Goal: Information Seeking & Learning: Compare options

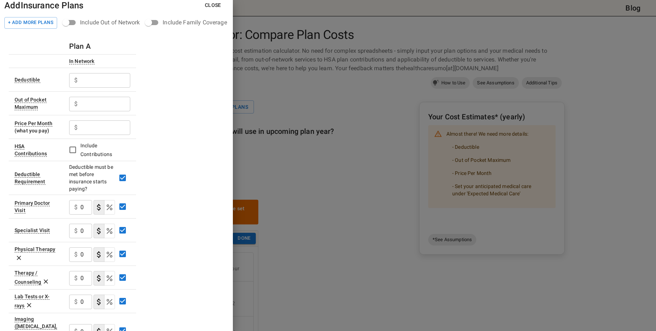
scroll to position [1, 0]
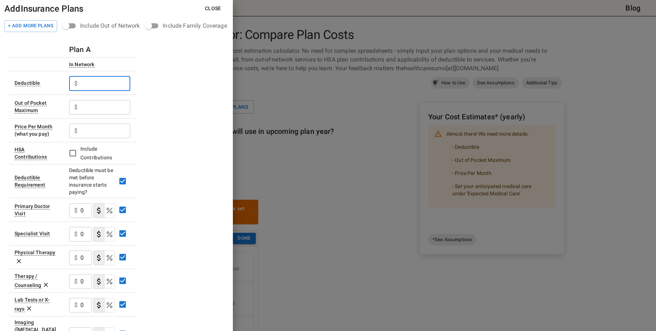
click at [122, 84] on input "text" at bounding box center [105, 83] width 50 height 15
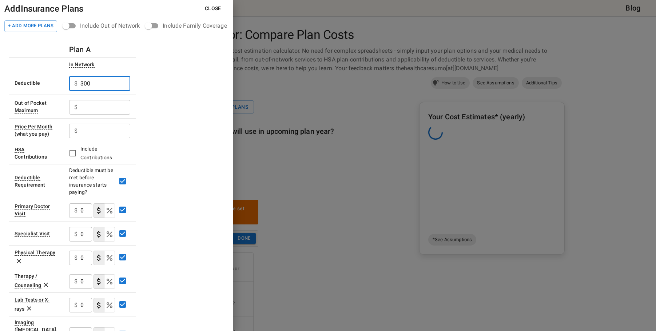
type input "300"
click at [93, 105] on input "text" at bounding box center [105, 107] width 50 height 15
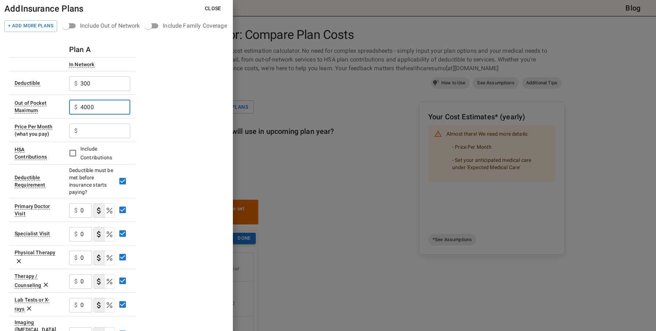
type input "4000"
click at [101, 133] on input "text" at bounding box center [105, 131] width 50 height 15
type input "4"
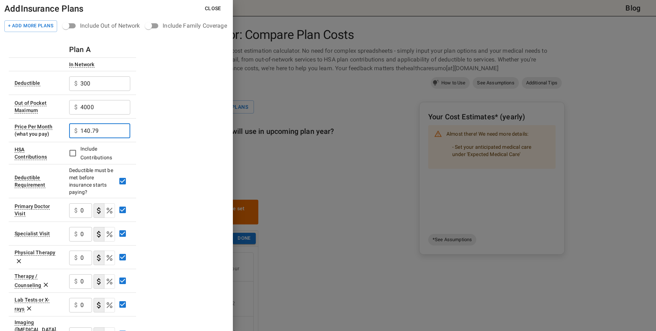
scroll to position [37, 0]
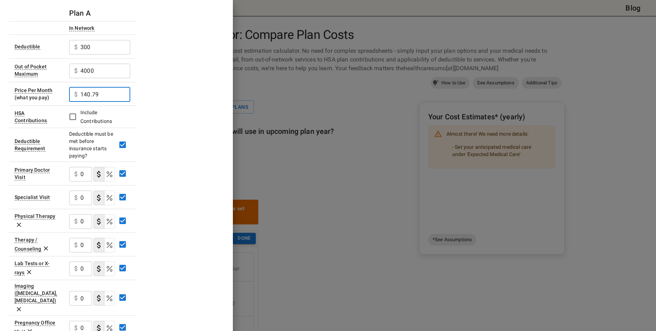
type input "140.79"
click at [109, 174] on icon "Select if this service charges coinsurance, a percentage of the medical expense…" at bounding box center [109, 174] width 9 height 9
click at [80, 172] on div "0 % ​" at bounding box center [80, 174] width 23 height 15
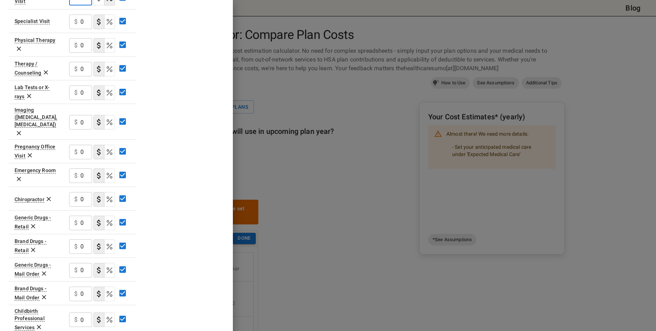
scroll to position [256, 0]
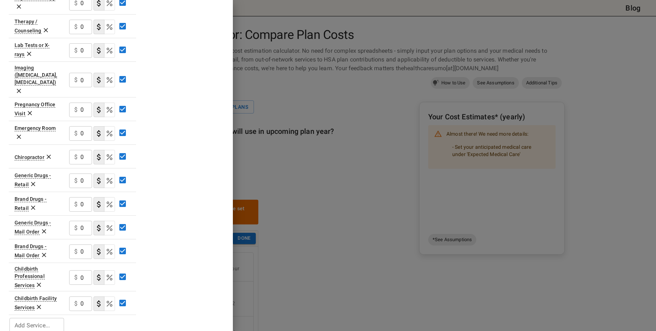
type input "20"
click at [84, 174] on input "0" at bounding box center [86, 181] width 12 height 15
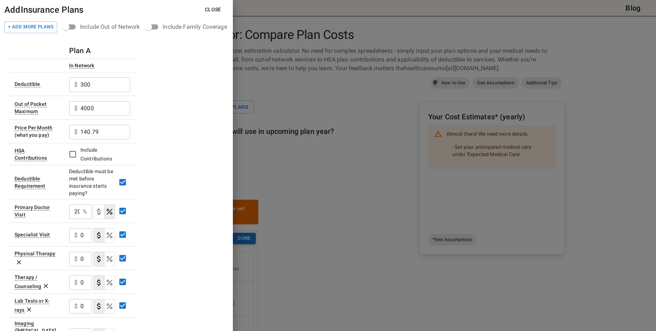
type input "1250"
click at [217, 5] on button "Close" at bounding box center [213, 9] width 28 height 13
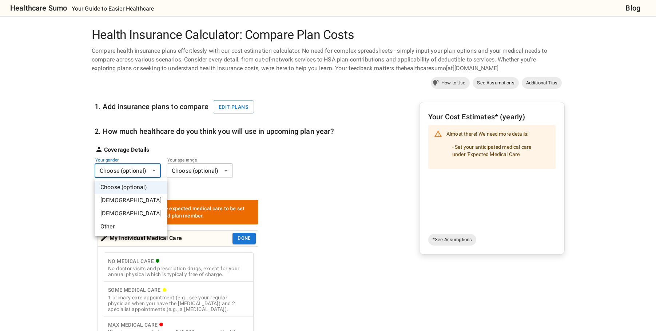
click at [113, 212] on li "Female" at bounding box center [131, 213] width 73 height 13
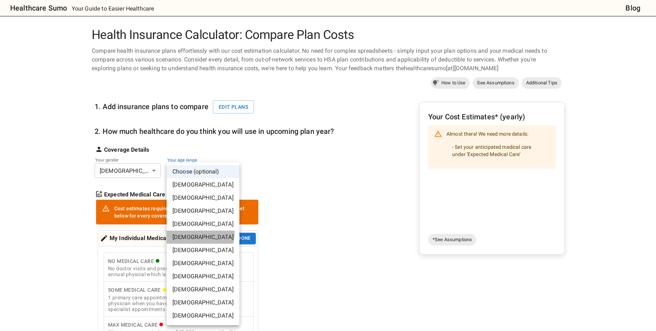
click at [191, 232] on li "35-40 years old" at bounding box center [203, 237] width 73 height 13
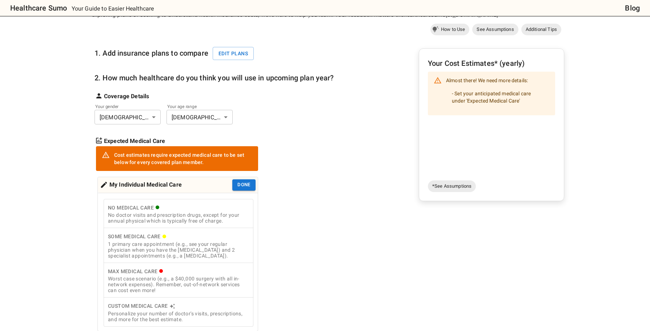
scroll to position [73, 0]
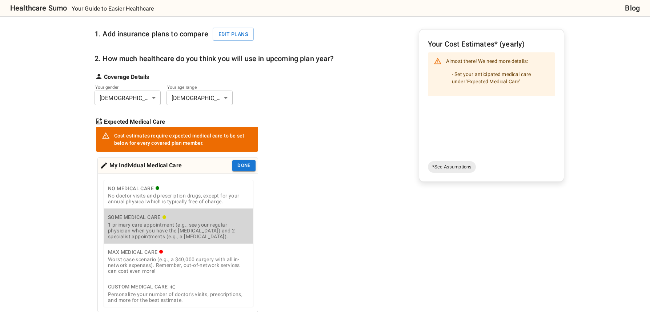
click at [186, 236] on div "1 primary care appointment (e.g., see your regular physician when you have the …" at bounding box center [178, 230] width 141 height 17
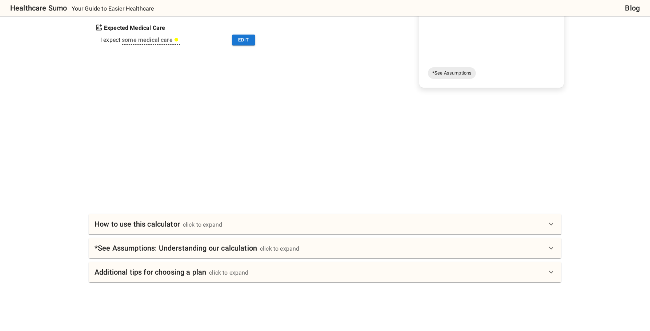
scroll to position [218, 0]
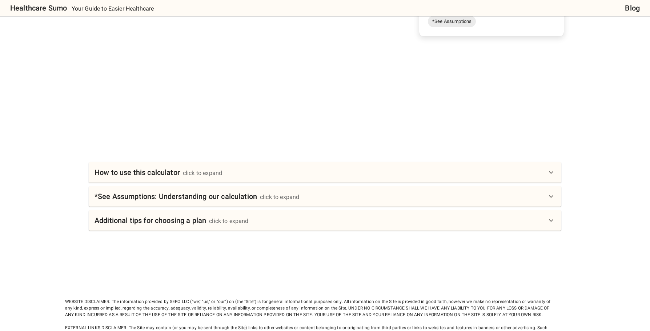
click at [129, 172] on h6 "How to use this calculator" at bounding box center [137, 173] width 85 height 12
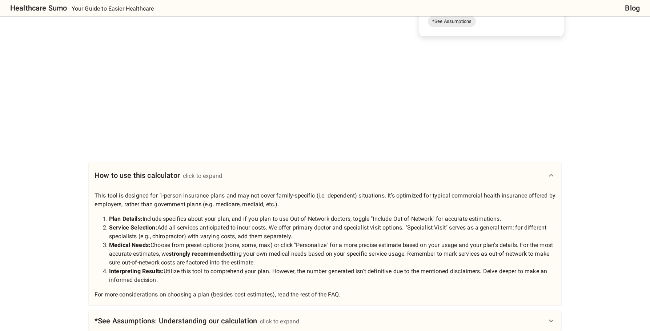
click at [129, 172] on h6 "How to use this calculator" at bounding box center [137, 175] width 85 height 12
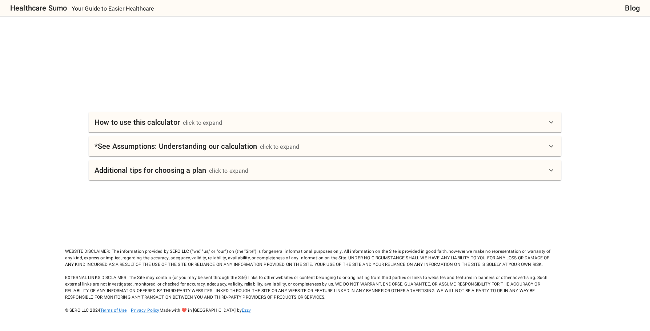
scroll to position [269, 0]
click at [157, 173] on h6 "Additional tips for choosing a plan" at bounding box center [151, 170] width 112 height 12
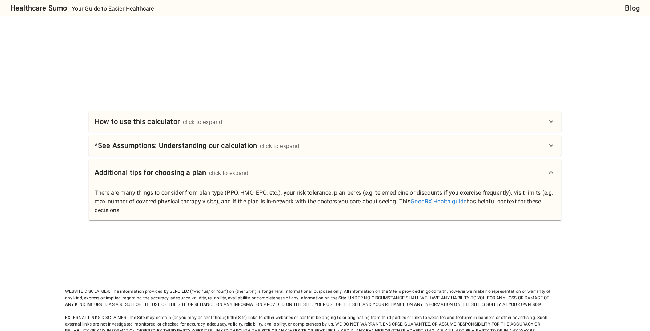
click at [157, 173] on h6 "Additional tips for choosing a plan" at bounding box center [151, 173] width 112 height 12
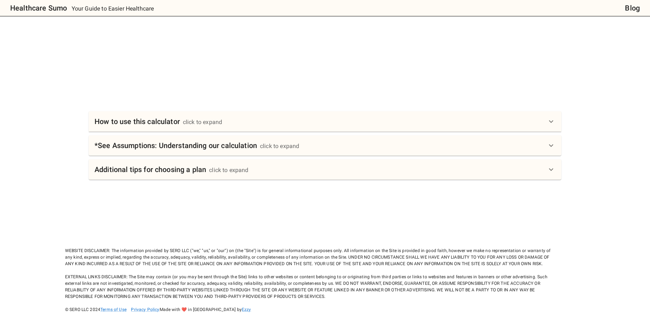
click at [172, 145] on h6 "*See Assumptions: Understanding our calculation" at bounding box center [176, 146] width 163 height 12
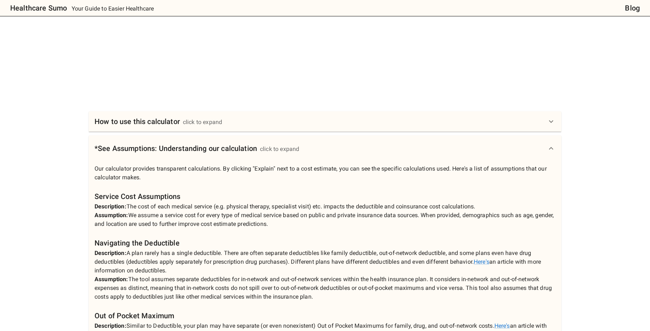
click at [172, 145] on h6 "*See Assumptions: Understanding our calculation" at bounding box center [176, 149] width 163 height 12
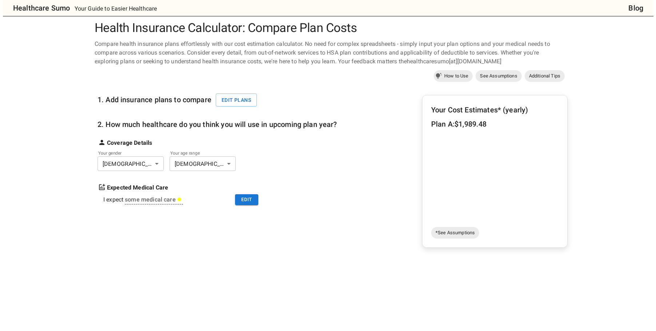
scroll to position [0, 0]
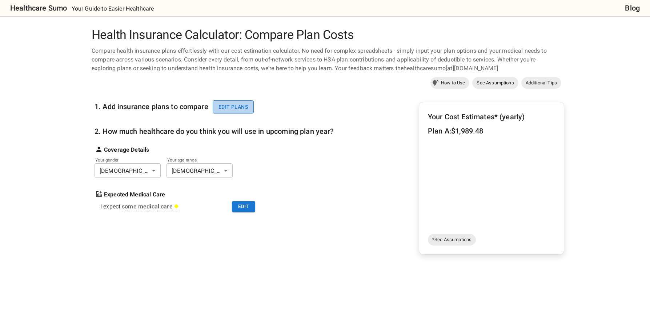
click at [217, 110] on button "Edit plans" at bounding box center [233, 106] width 41 height 13
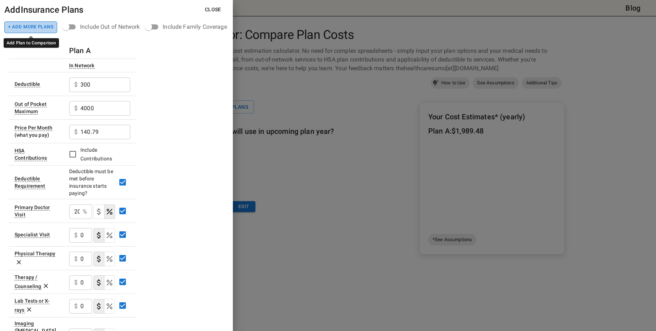
click at [51, 31] on button "+ Add More Plans" at bounding box center [30, 27] width 53 height 12
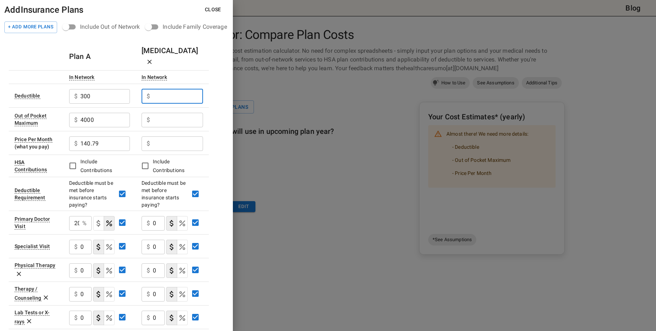
click at [167, 89] on input "text" at bounding box center [178, 96] width 50 height 15
type input "750"
click at [168, 113] on input "text" at bounding box center [178, 120] width 50 height 15
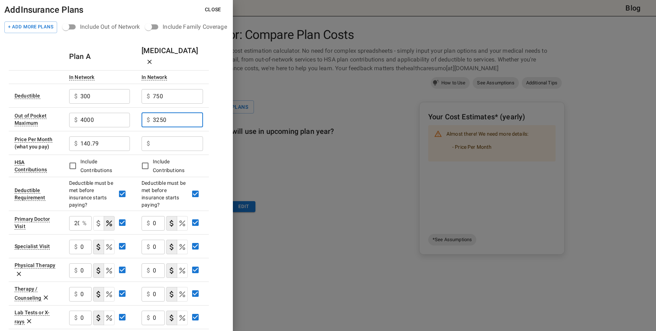
type input "3250"
click at [163, 136] on input "text" at bounding box center [178, 143] width 50 height 15
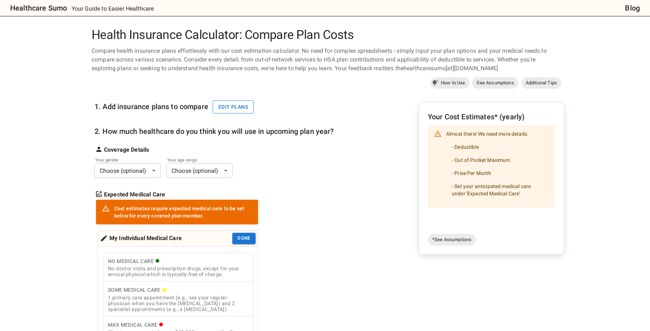
click at [232, 105] on button "Edit plans" at bounding box center [233, 106] width 41 height 13
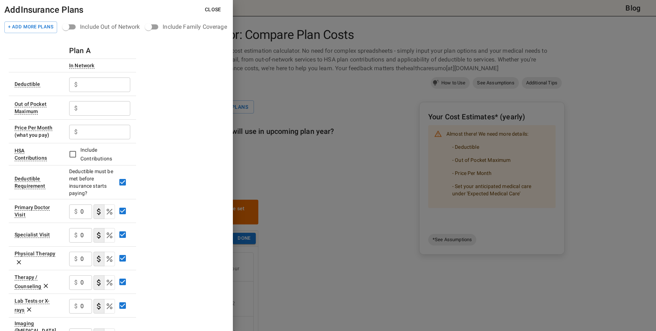
click at [299, 129] on div at bounding box center [328, 165] width 656 height 331
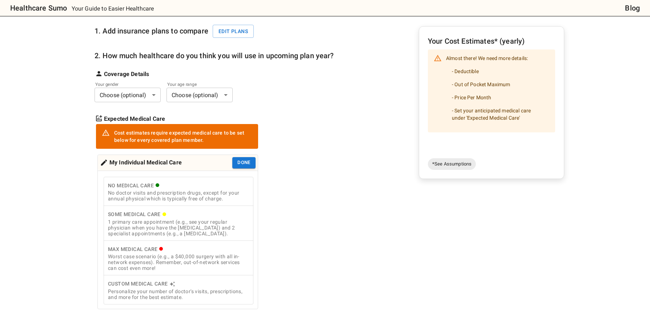
scroll to position [330, 0]
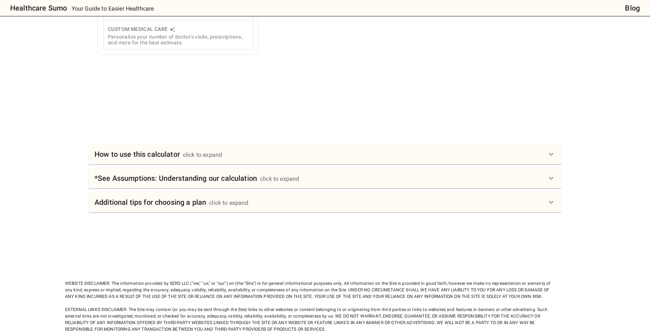
click at [217, 207] on div "click to expand" at bounding box center [228, 203] width 39 height 9
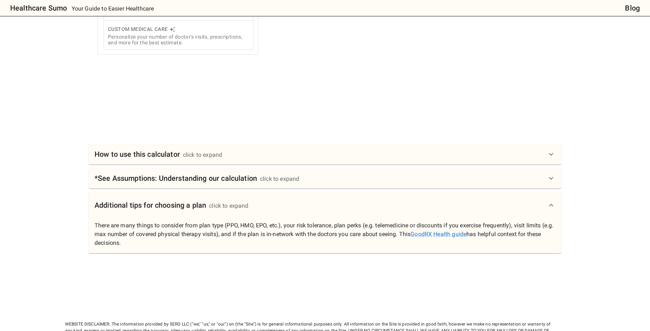
click at [217, 210] on div "click to expand" at bounding box center [228, 206] width 39 height 9
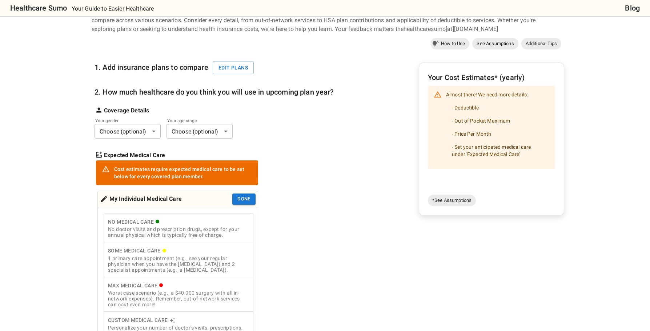
scroll to position [0, 0]
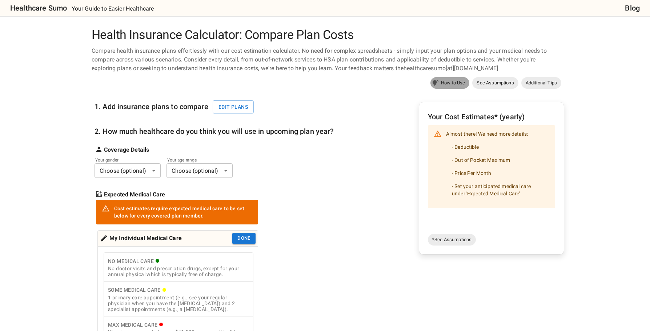
click at [457, 80] on span "How to Use" at bounding box center [453, 82] width 33 height 7
click at [504, 83] on span "See Assumptions" at bounding box center [495, 82] width 46 height 7
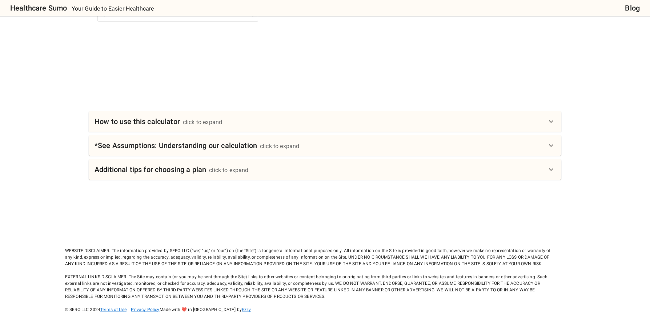
click at [262, 151] on div "*See Assumptions: Understanding our calculation click to expand" at bounding box center [325, 145] width 473 height 20
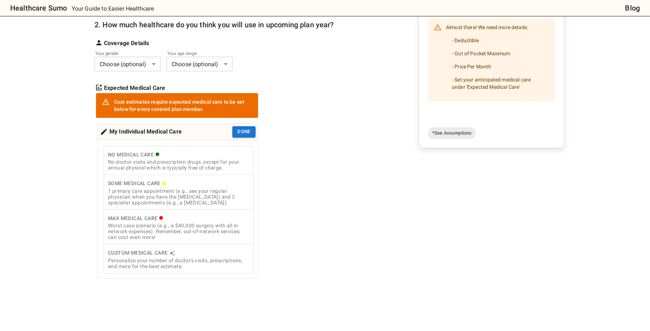
scroll to position [76, 0]
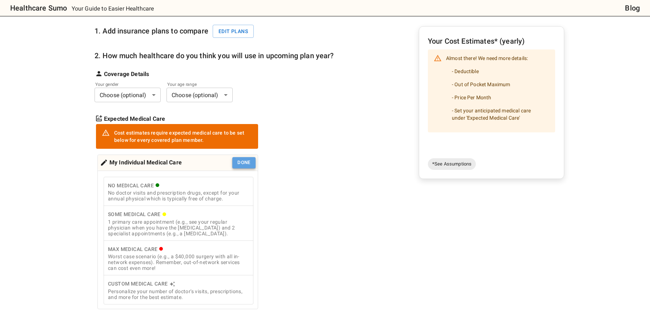
click at [243, 164] on button "Done" at bounding box center [243, 162] width 23 height 11
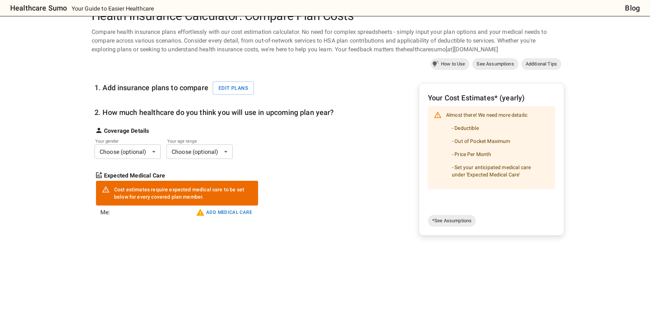
scroll to position [0, 0]
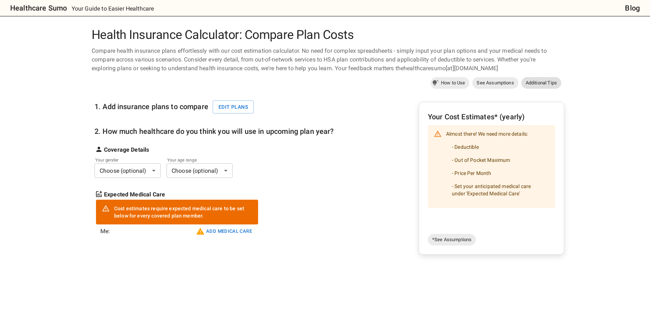
click at [546, 82] on span "Additional Tips" at bounding box center [542, 82] width 40 height 7
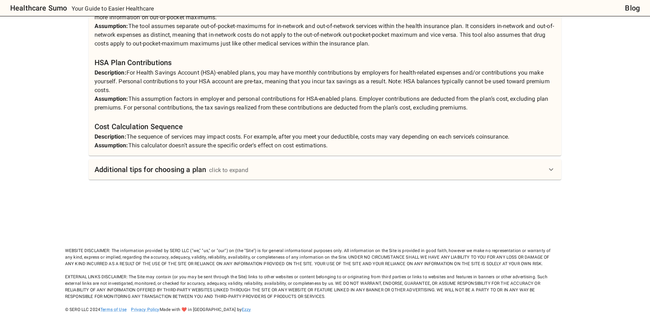
click at [368, 153] on div "Our calculator provides transparent calculations. By clicking "Explain" next to…" at bounding box center [325, -1] width 473 height 311
click at [366, 169] on div "Additional tips for choosing a plan click to expand" at bounding box center [321, 170] width 452 height 12
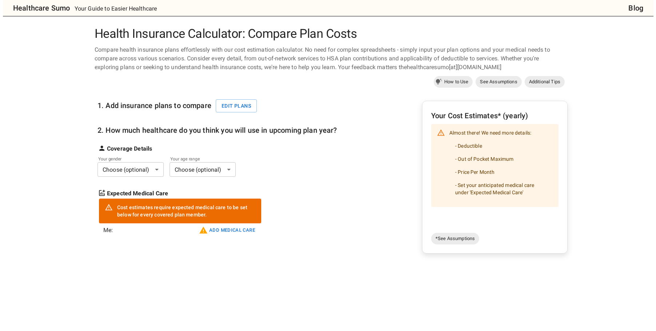
scroll to position [0, 0]
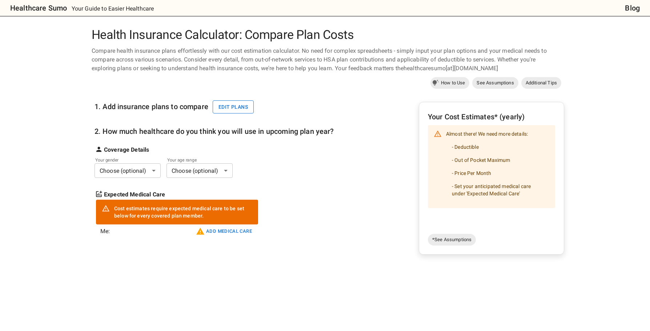
click at [236, 106] on button "Edit plans" at bounding box center [233, 106] width 41 height 13
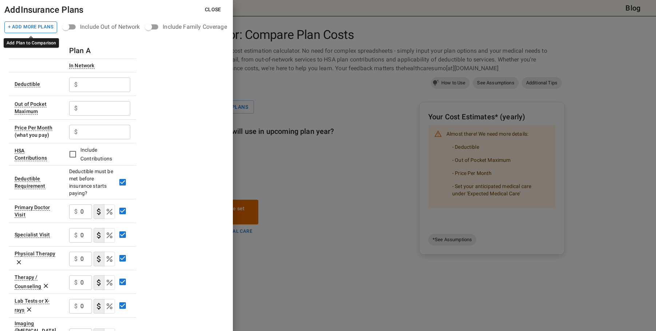
click at [19, 25] on button "+ Add More Plans" at bounding box center [30, 27] width 53 height 12
